Goal: Transaction & Acquisition: Subscribe to service/newsletter

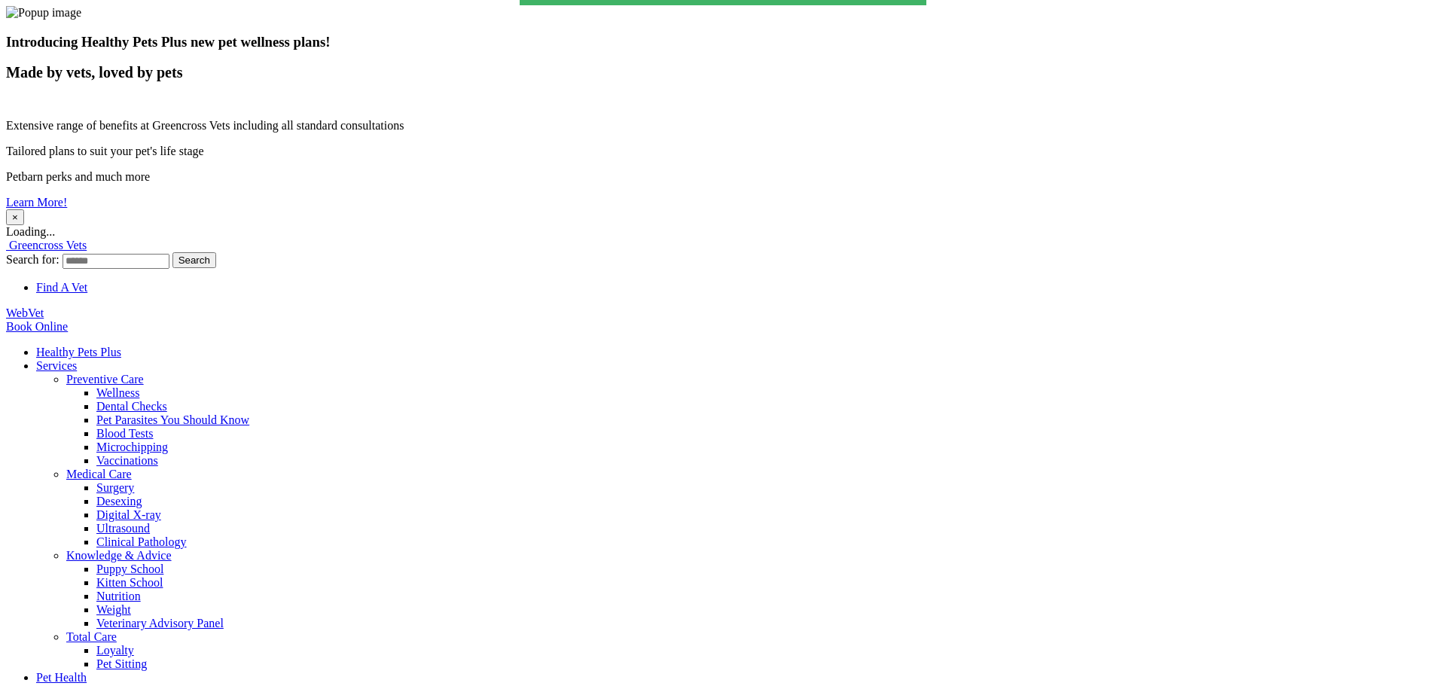
click at [24, 209] on button "×" at bounding box center [15, 217] width 18 height 16
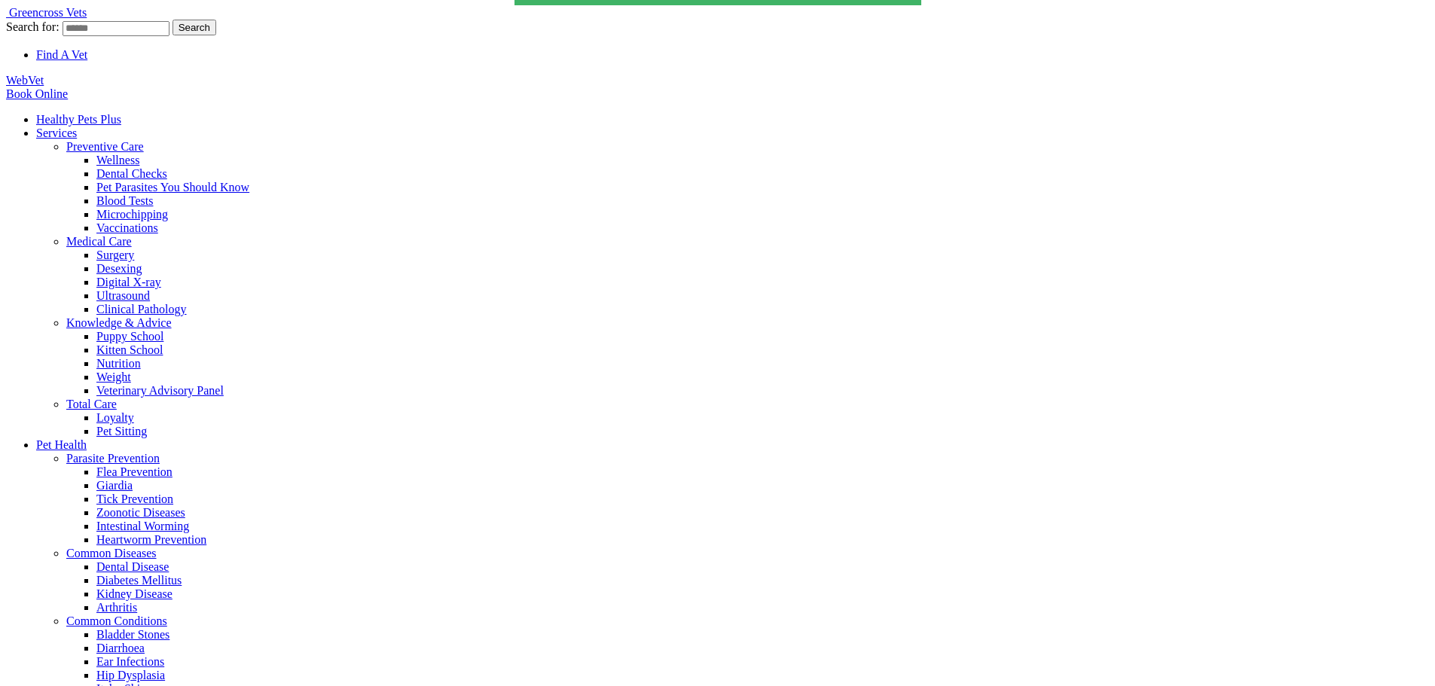
click at [121, 113] on link "Healthy Pets Plus" at bounding box center [78, 119] width 85 height 13
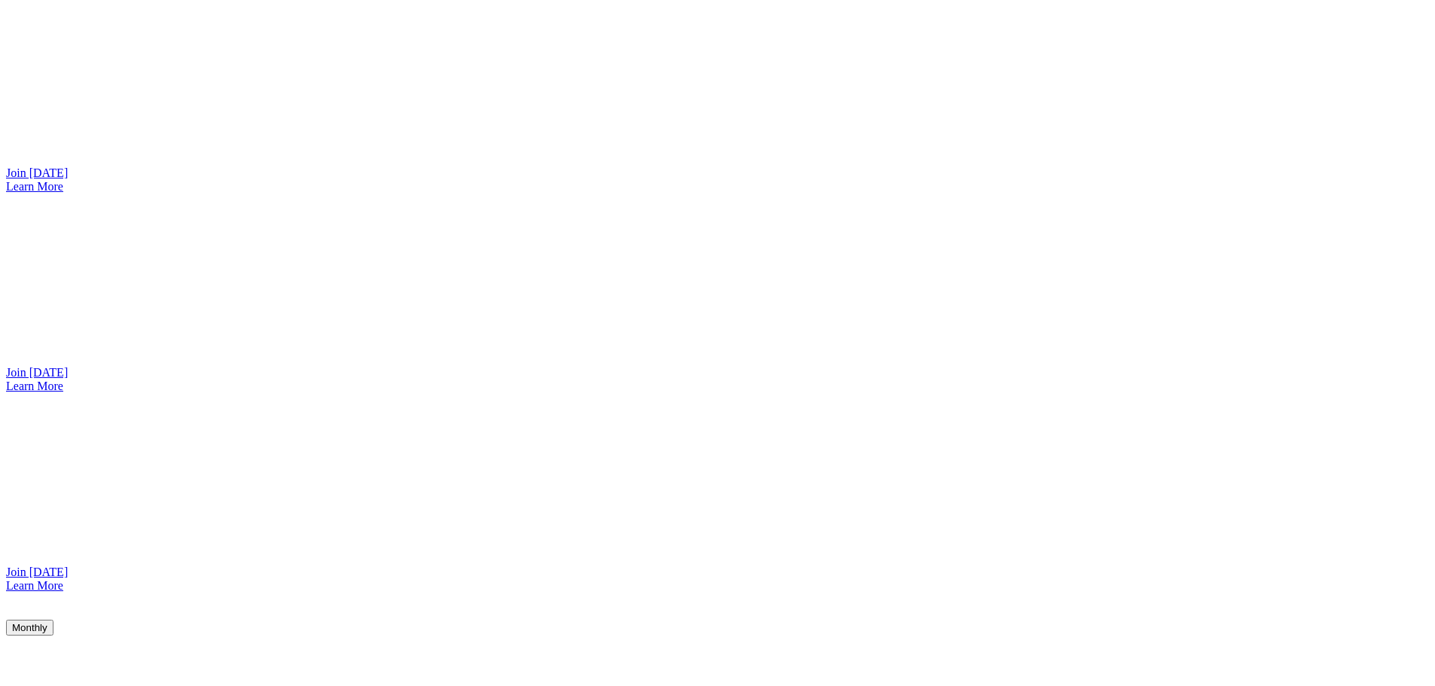
scroll to position [1368, 0]
